Goal: Task Accomplishment & Management: Use online tool/utility

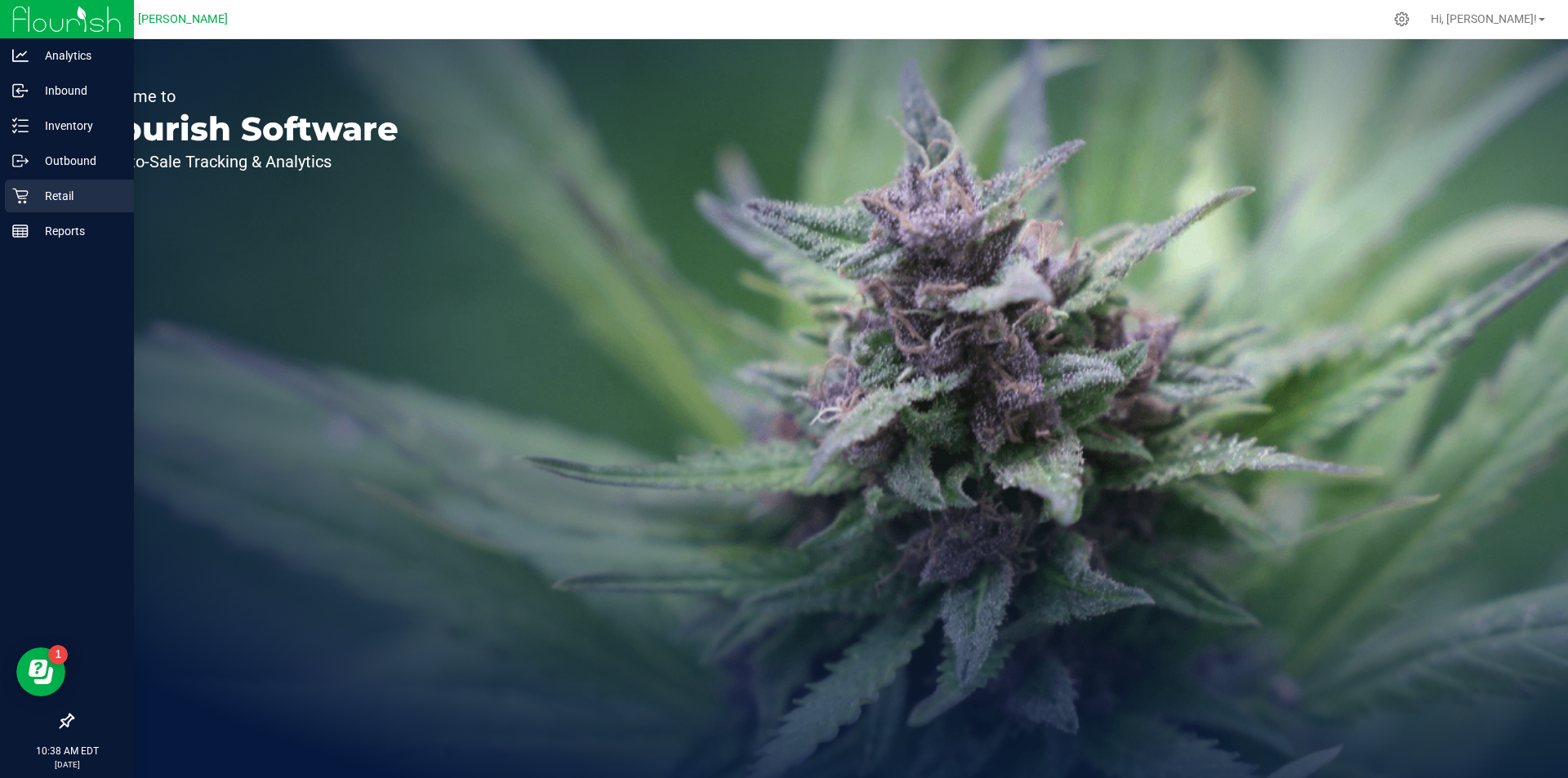
click at [42, 203] on p "Retail" at bounding box center [77, 196] width 98 height 20
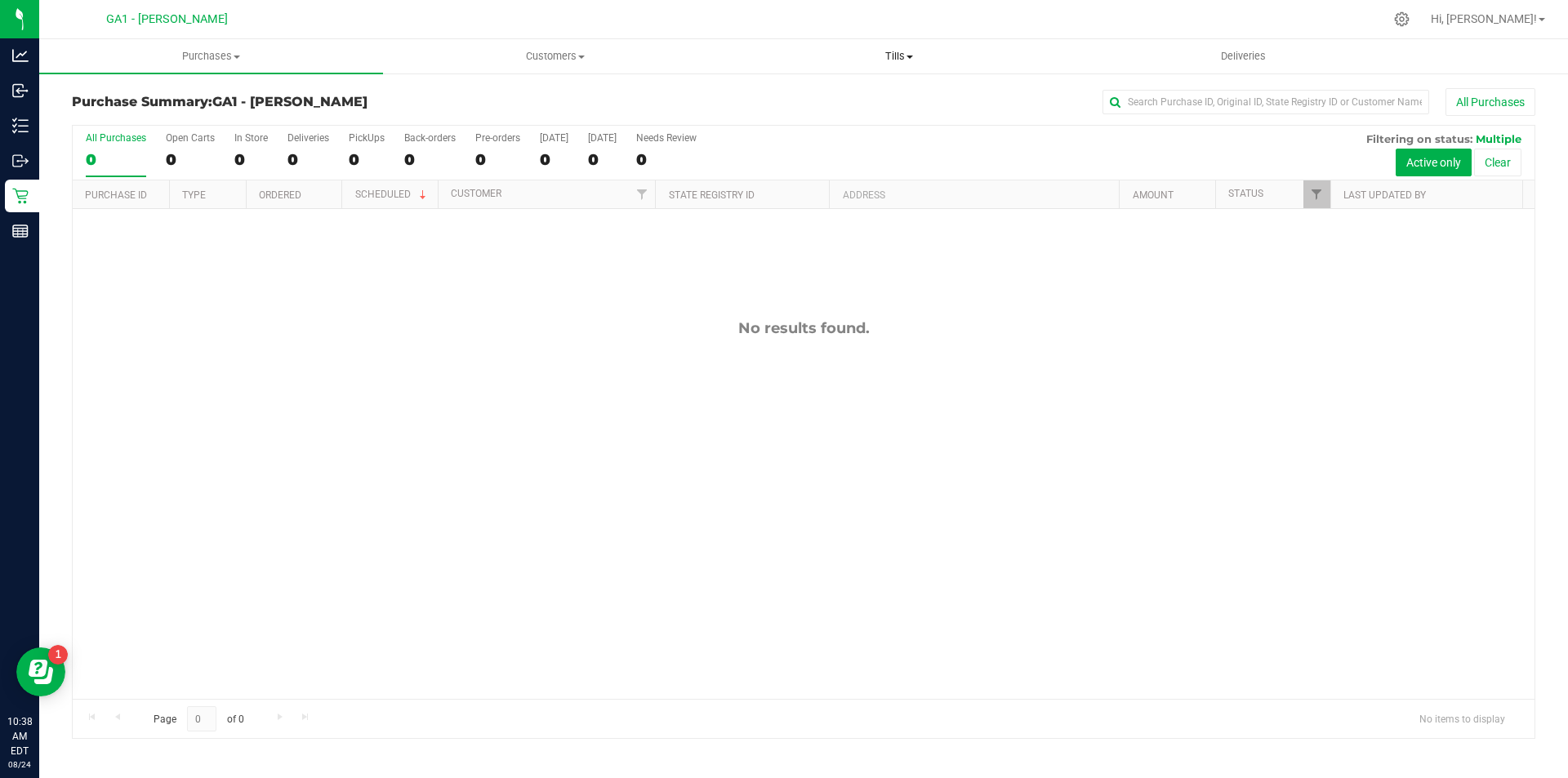
click at [906, 60] on span "Tills" at bounding box center [898, 55] width 342 height 14
click at [829, 96] on span "Manage tills" at bounding box center [782, 98] width 110 height 14
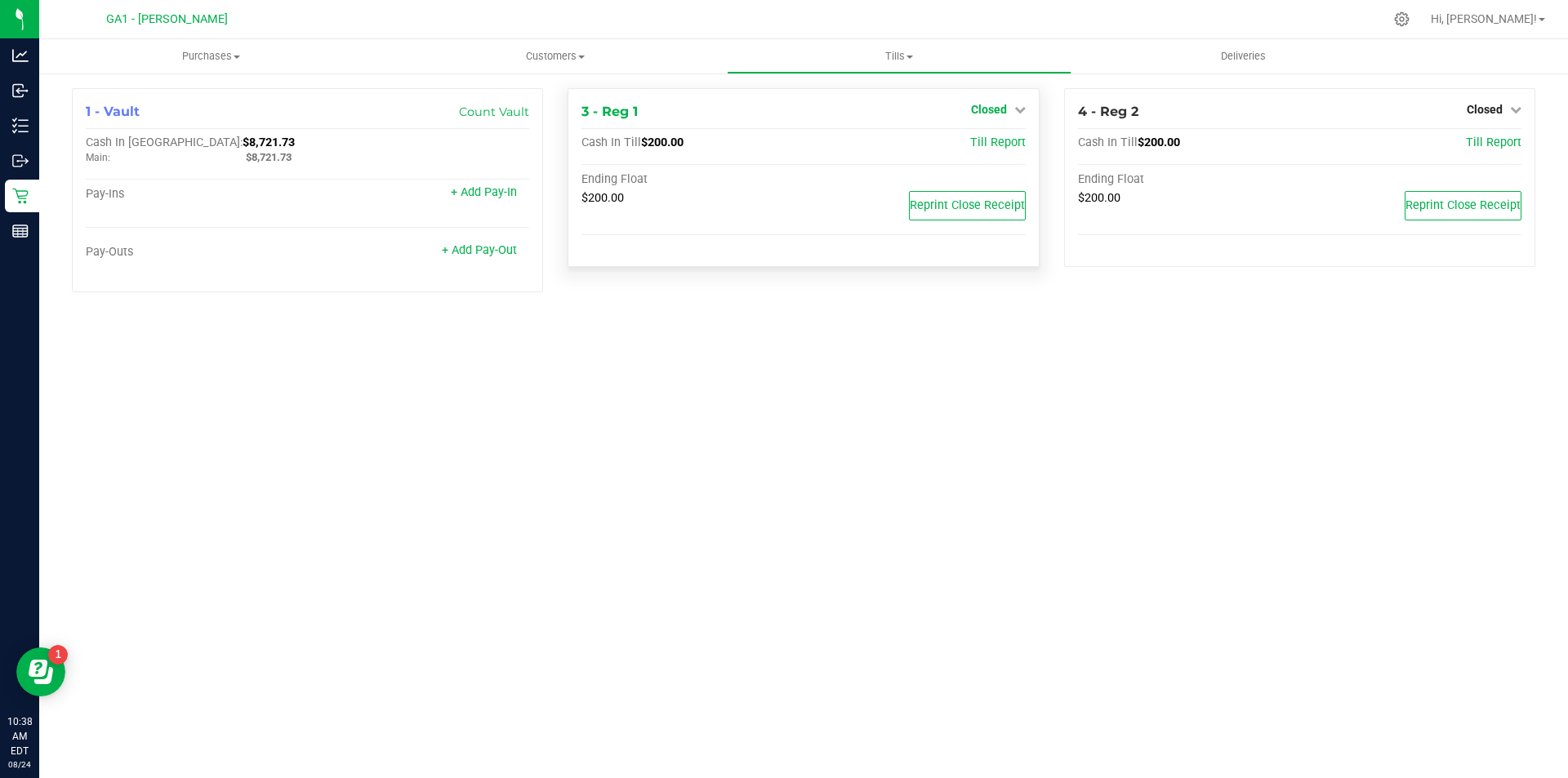
click at [1011, 110] on link "Closed" at bounding box center [998, 110] width 54 height 13
click at [996, 140] on link "Open Till" at bounding box center [988, 144] width 43 height 13
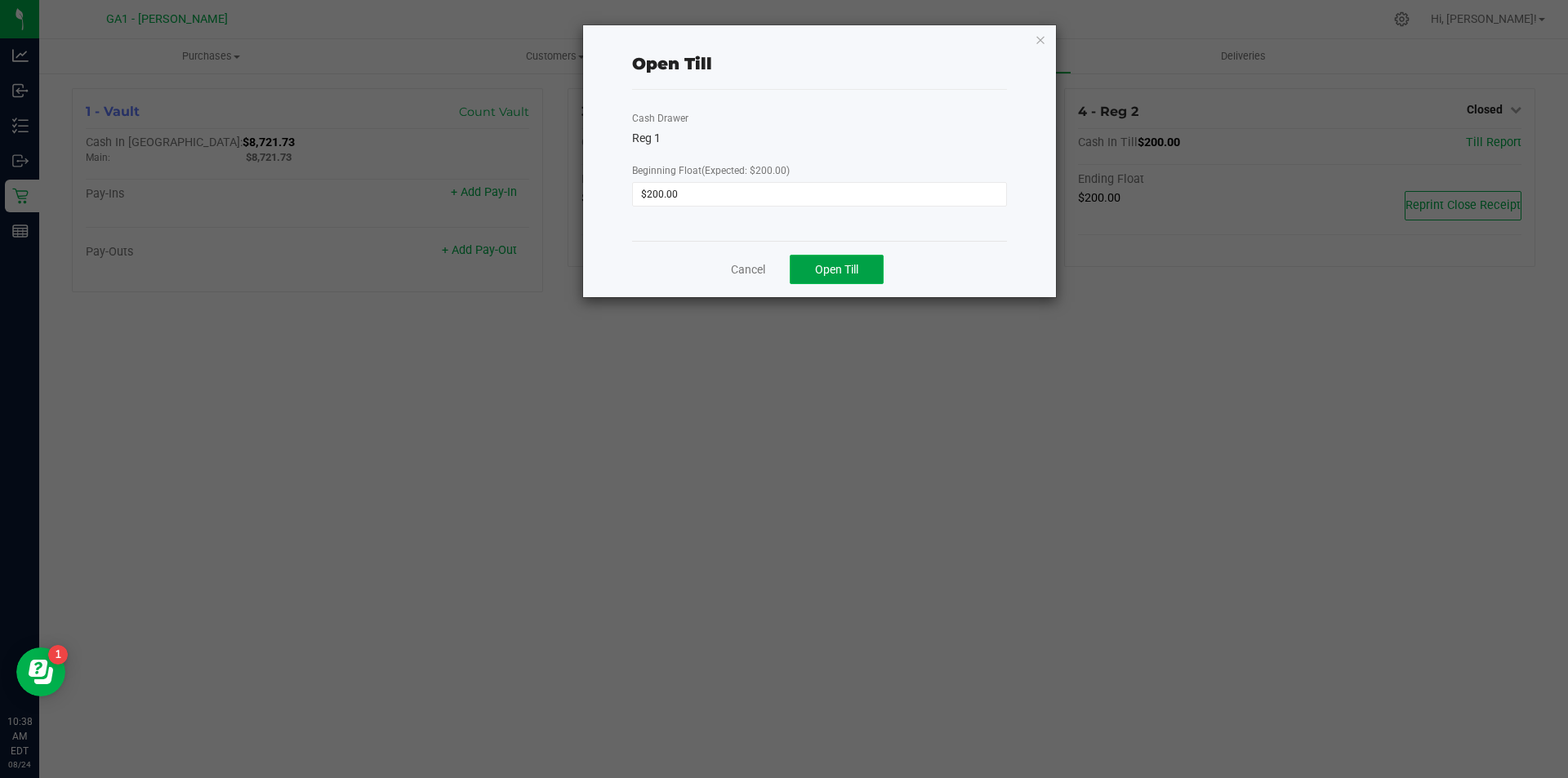
click at [841, 265] on span "Open Till" at bounding box center [836, 269] width 43 height 13
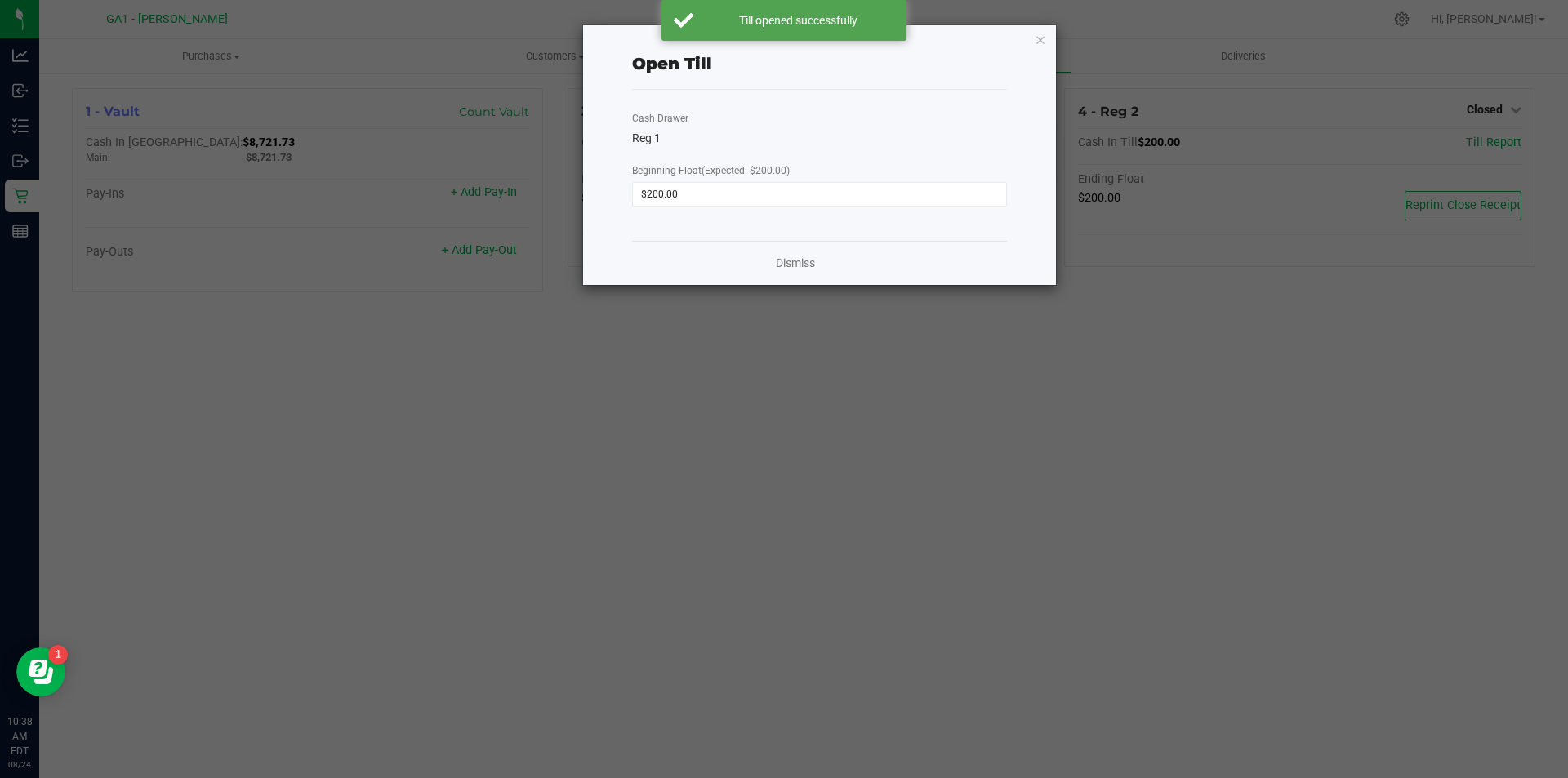
click at [1518, 99] on ngb-modal-window "Open Till Cash Drawer Reg 1 Beginning Float (Expected: $200.00) $200.00 Dismiss" at bounding box center [790, 389] width 1580 height 778
click at [1045, 33] on icon "button" at bounding box center [1041, 39] width 11 height 20
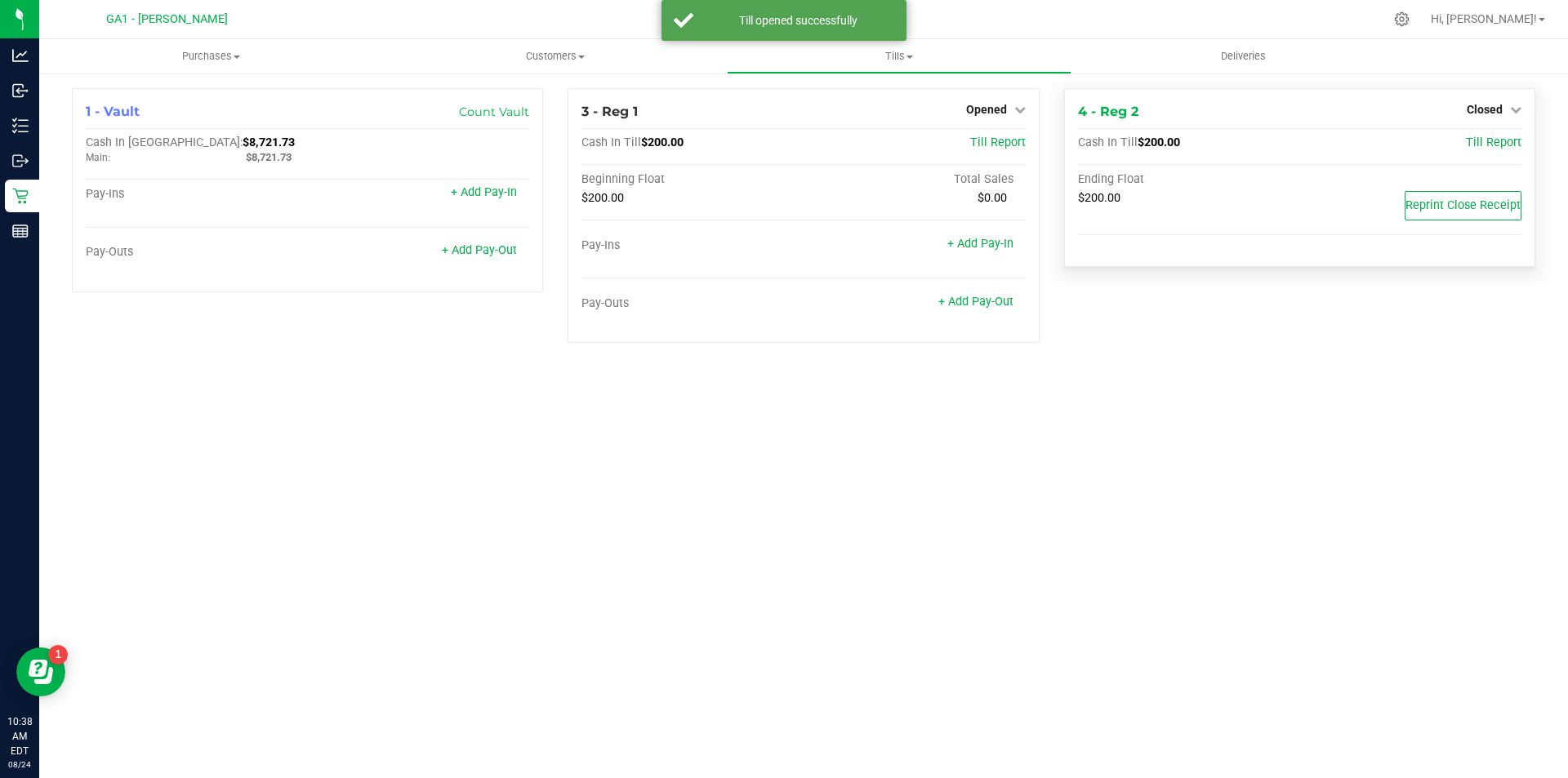
click at [1501, 102] on div "Closed" at bounding box center [1494, 110] width 54 height 20
click at [1463, 143] on div "Till Report" at bounding box center [1447, 142] width 148 height 14
click at [1475, 110] on span "Closed" at bounding box center [1485, 110] width 36 height 13
click at [1473, 139] on link "Open Till" at bounding box center [1483, 144] width 43 height 13
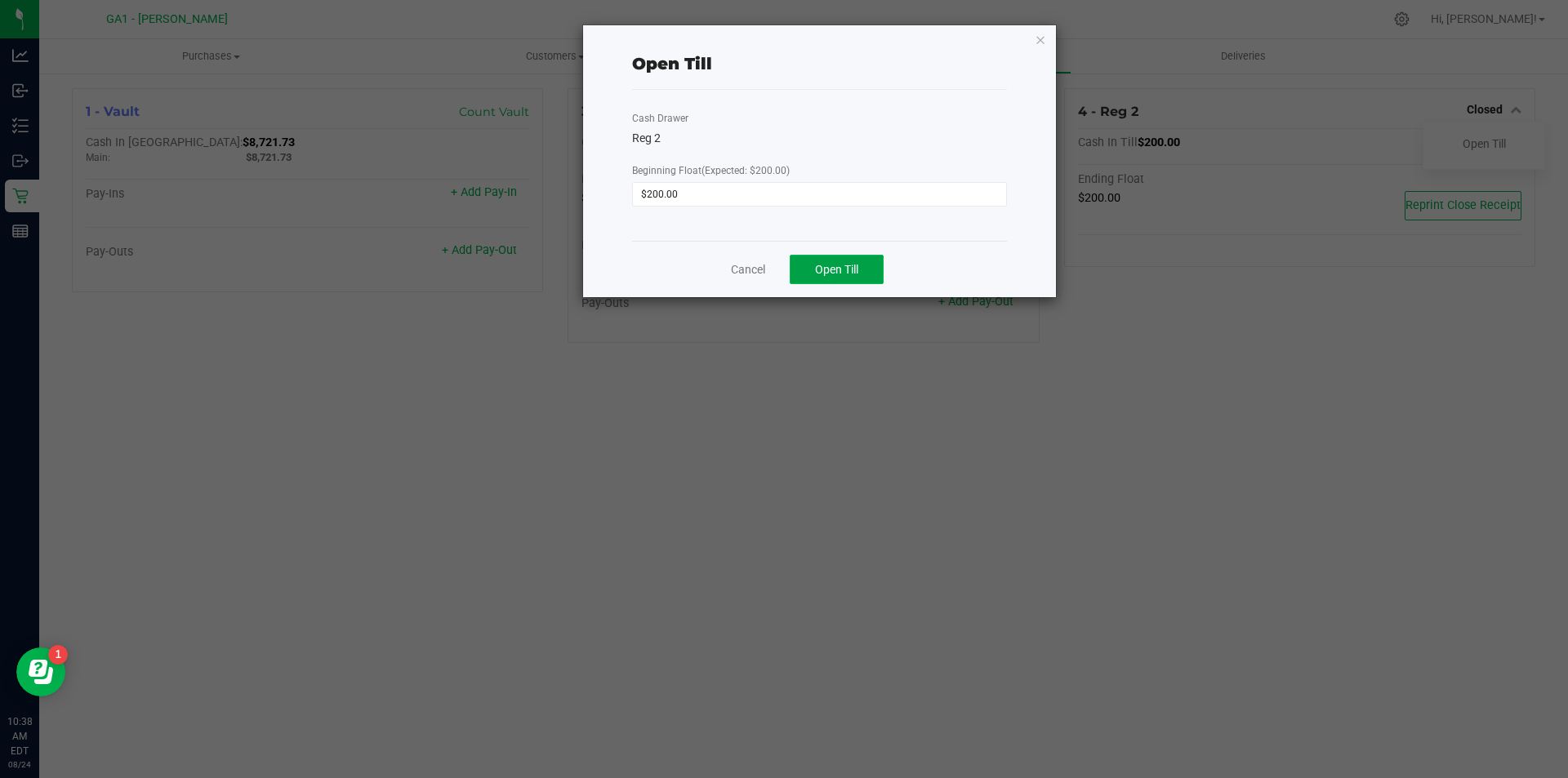
click at [835, 267] on span "Open Till" at bounding box center [836, 269] width 43 height 13
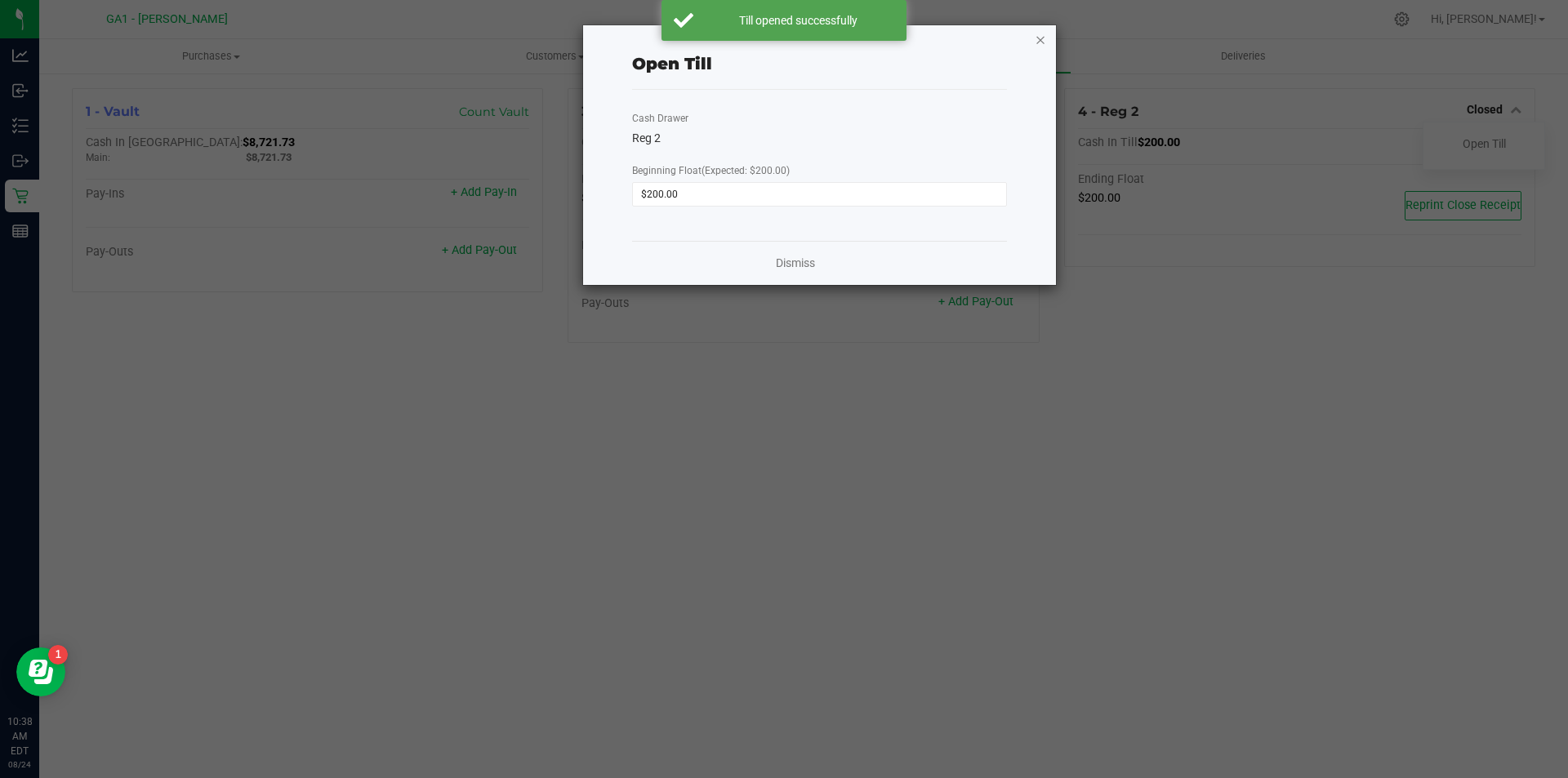
click at [1041, 42] on icon "button" at bounding box center [1041, 39] width 11 height 20
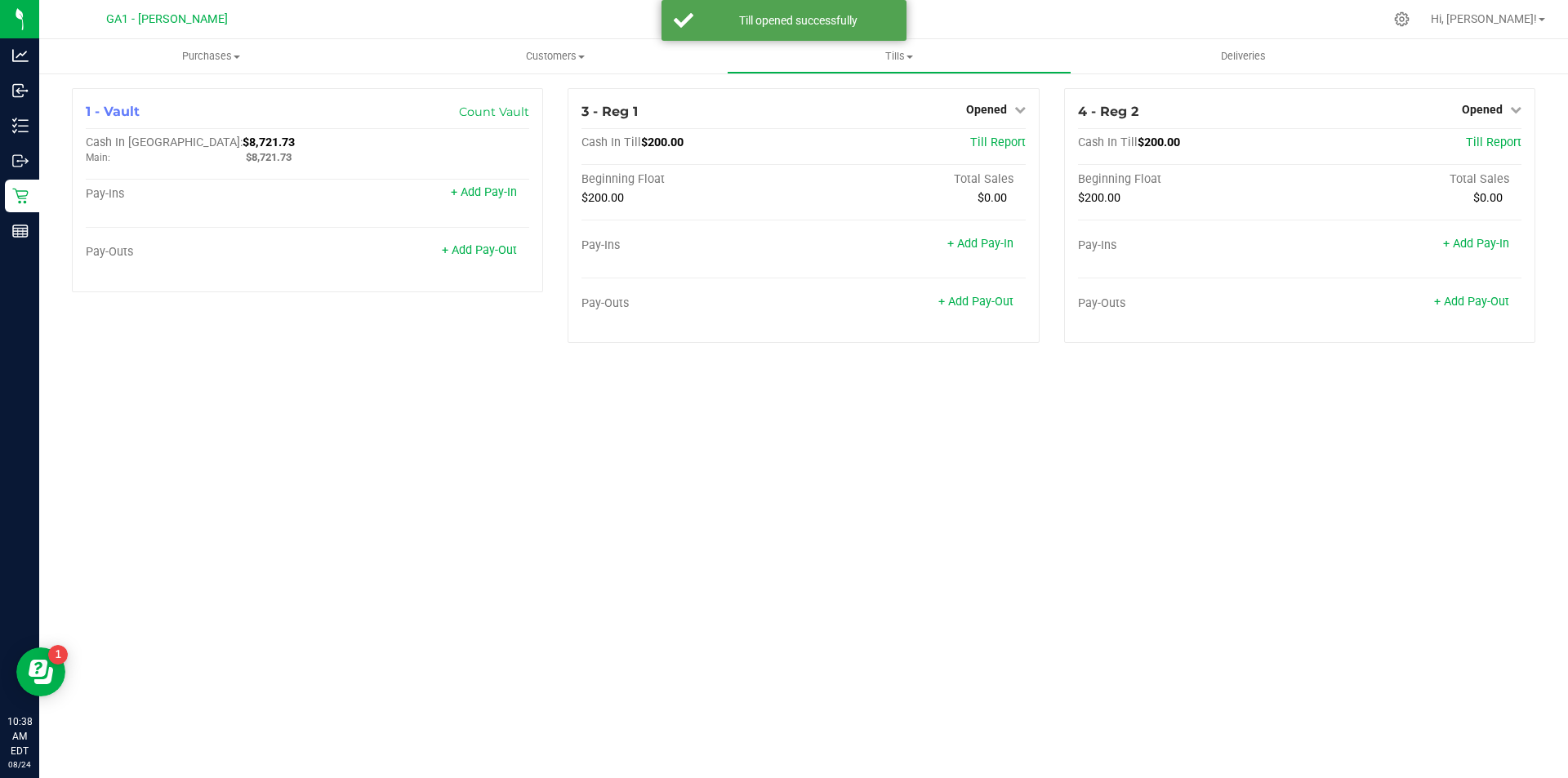
click at [1185, 446] on div "Purchases Summary of purchases Fulfillment All purchases Customers All customer…" at bounding box center [804, 409] width 1529 height 739
drag, startPoint x: 781, startPoint y: 520, endPoint x: 798, endPoint y: 504, distance: 23.3
click at [782, 520] on div "Purchases Summary of purchases Fulfillment All purchases Customers All customer…" at bounding box center [804, 409] width 1529 height 739
click at [816, 504] on div "Purchases Summary of purchases Fulfillment All purchases Customers All customer…" at bounding box center [804, 409] width 1529 height 739
click at [804, 560] on div "Purchases Summary of purchases Fulfillment All purchases Customers All customer…" at bounding box center [804, 409] width 1529 height 739
